Goal: Task Accomplishment & Management: Use online tool/utility

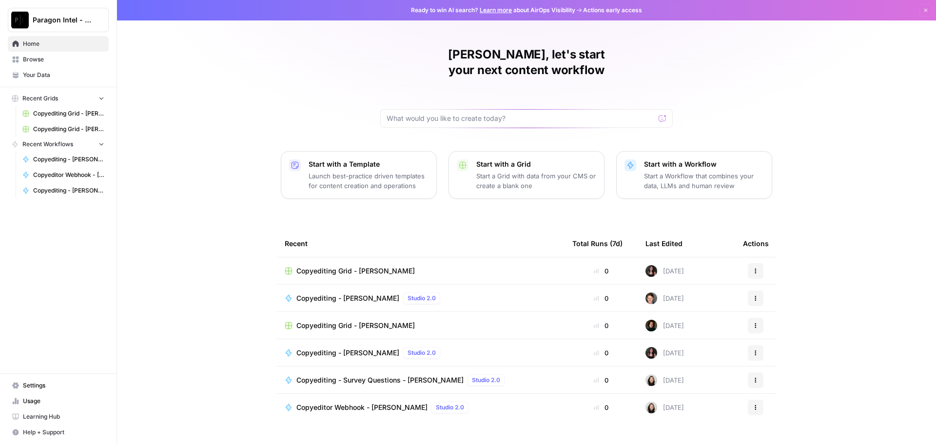
click at [51, 61] on span "Browse" at bounding box center [63, 59] width 81 height 9
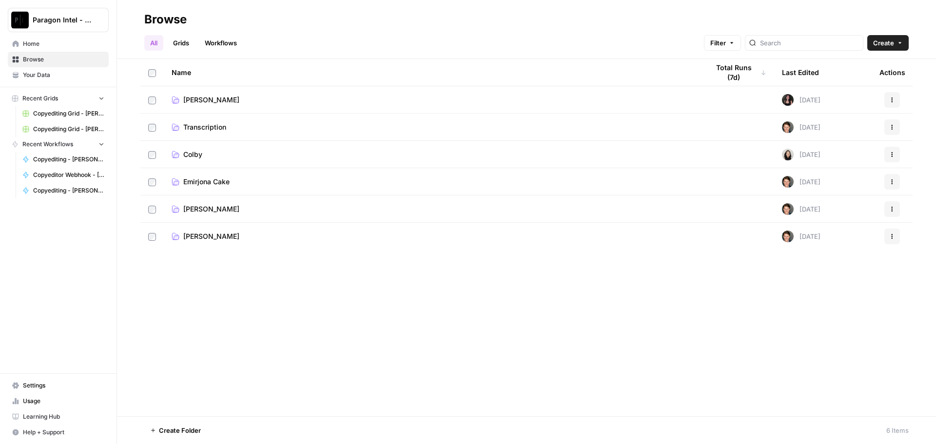
click at [225, 207] on span "[PERSON_NAME]" at bounding box center [211, 209] width 56 height 10
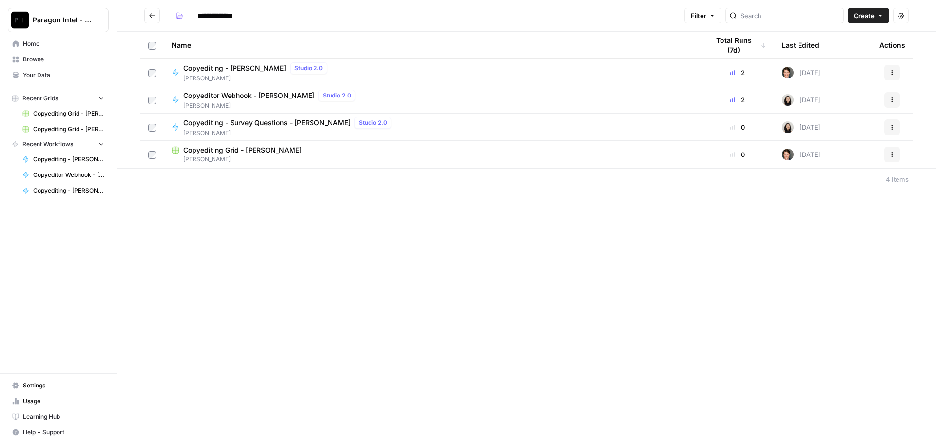
click at [197, 67] on span "Copyediting - [PERSON_NAME]" at bounding box center [234, 68] width 103 height 10
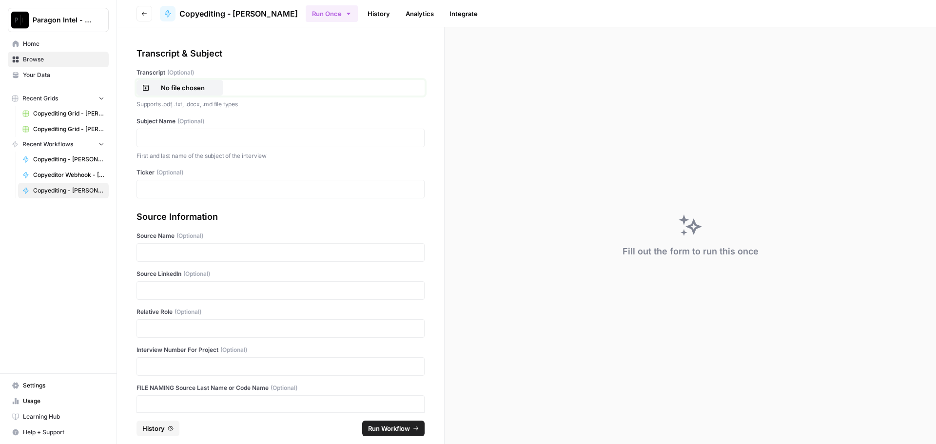
click at [179, 86] on p "No file chosen" at bounding box center [183, 88] width 62 height 10
click at [167, 140] on p at bounding box center [281, 138] width 276 height 10
click at [190, 288] on p at bounding box center [281, 291] width 276 height 10
click at [156, 331] on p at bounding box center [281, 329] width 276 height 10
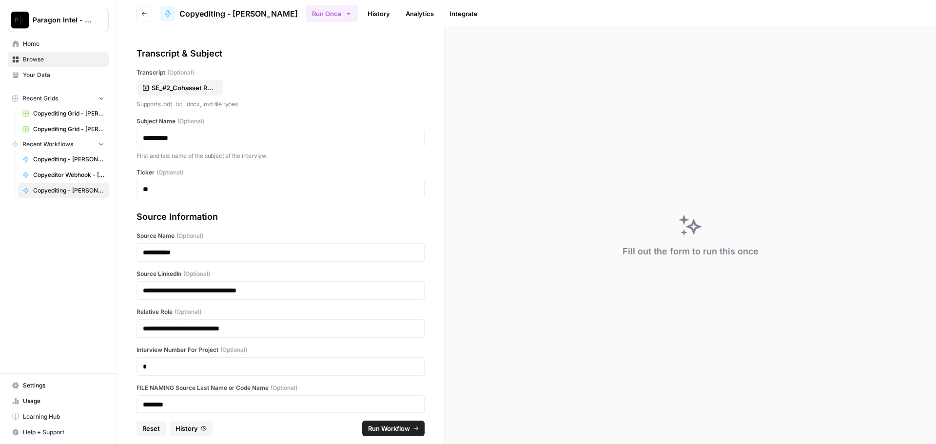
click at [404, 424] on span "Run Workflow" at bounding box center [389, 429] width 42 height 10
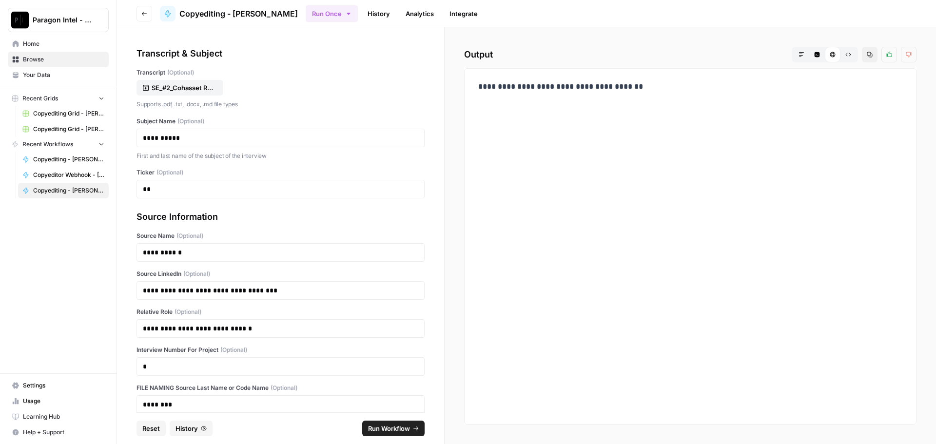
click at [48, 40] on span "Home" at bounding box center [63, 44] width 81 height 9
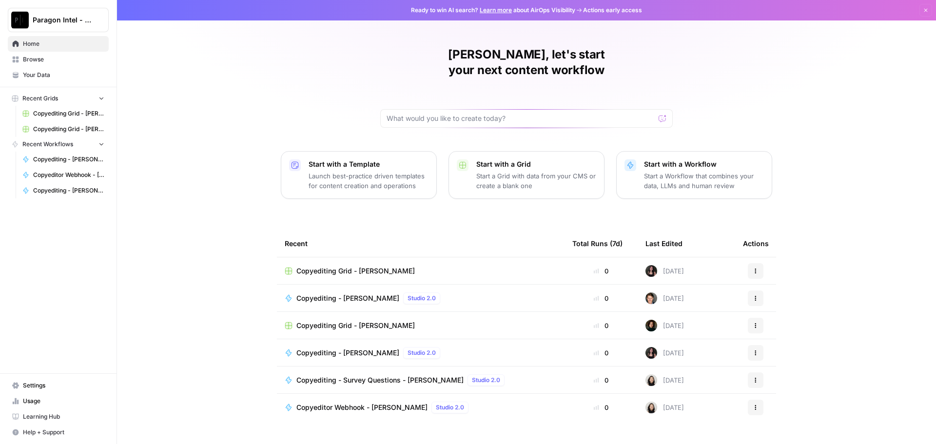
click at [32, 56] on span "Browse" at bounding box center [63, 59] width 81 height 9
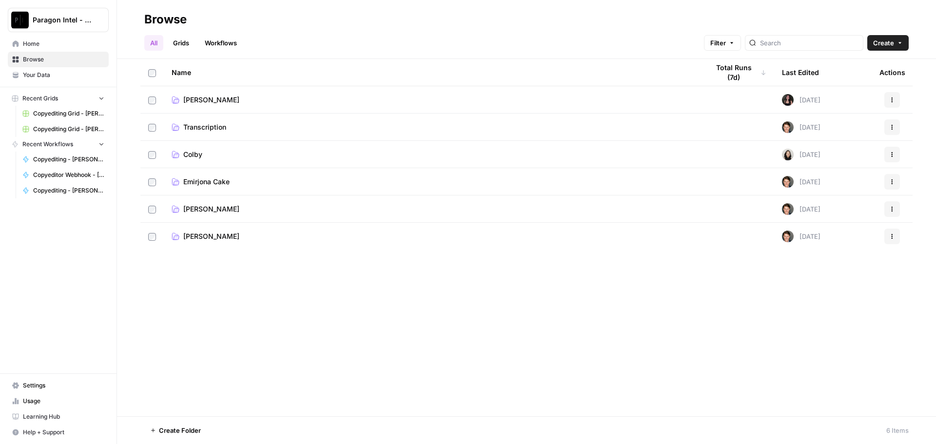
click at [210, 210] on span "[PERSON_NAME]" at bounding box center [211, 209] width 56 height 10
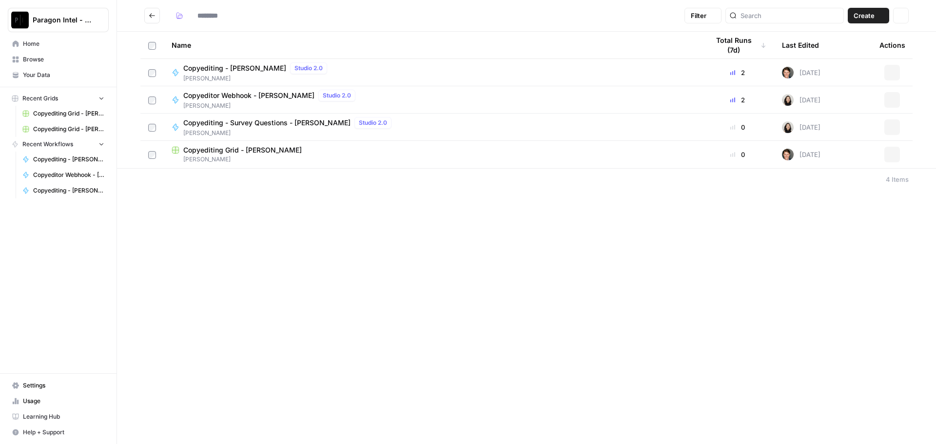
click at [210, 210] on div "Filter Create Actions Name Total Runs (7d) Last Edited Actions Copyediting - [P…" at bounding box center [526, 222] width 819 height 444
type input "**********"
click at [285, 157] on span "[PERSON_NAME]" at bounding box center [433, 159] width 522 height 9
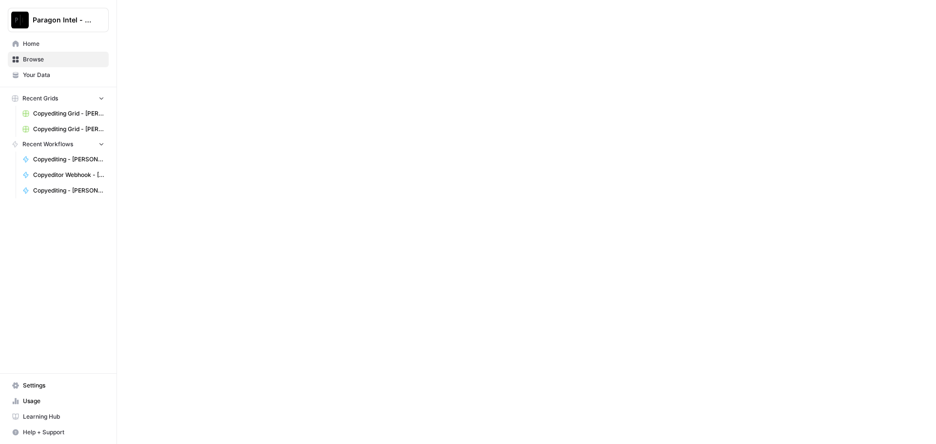
click at [288, 157] on div at bounding box center [526, 222] width 819 height 444
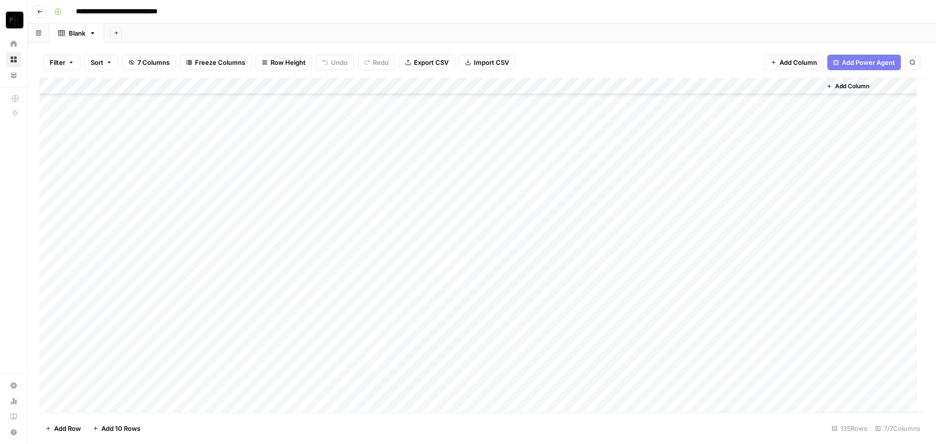
scroll to position [1936, 0]
click at [724, 387] on div "Add Column" at bounding box center [482, 245] width 885 height 335
